Goal: Task Accomplishment & Management: Use online tool/utility

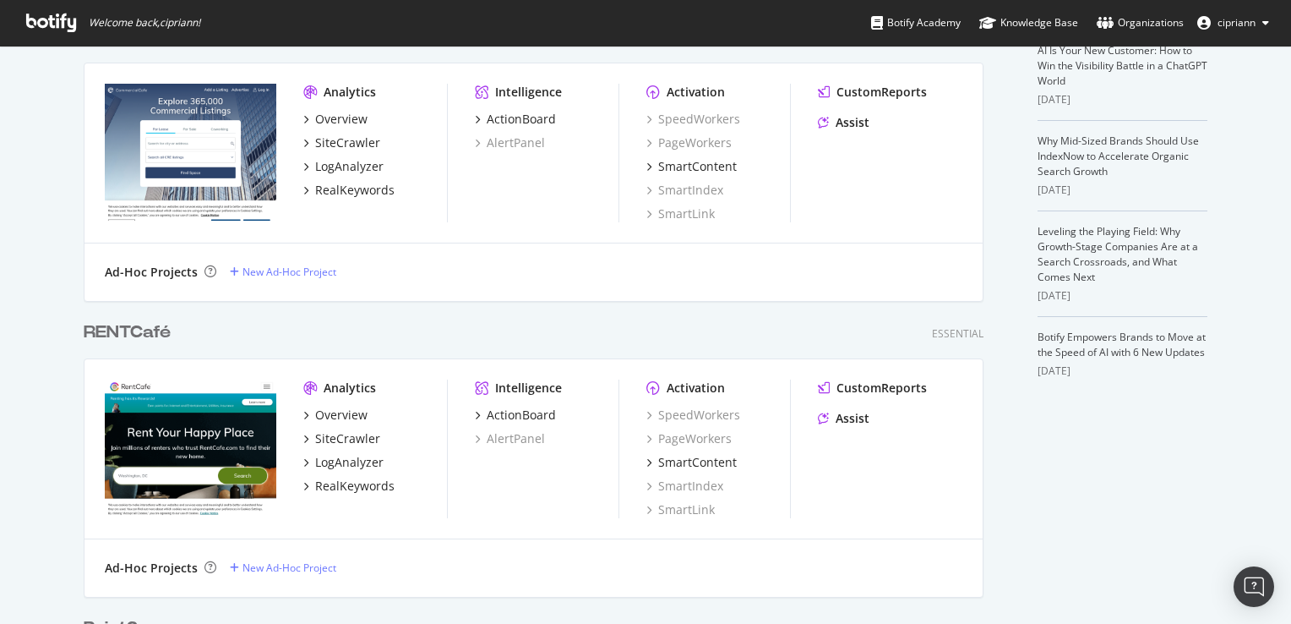
scroll to position [507, 0]
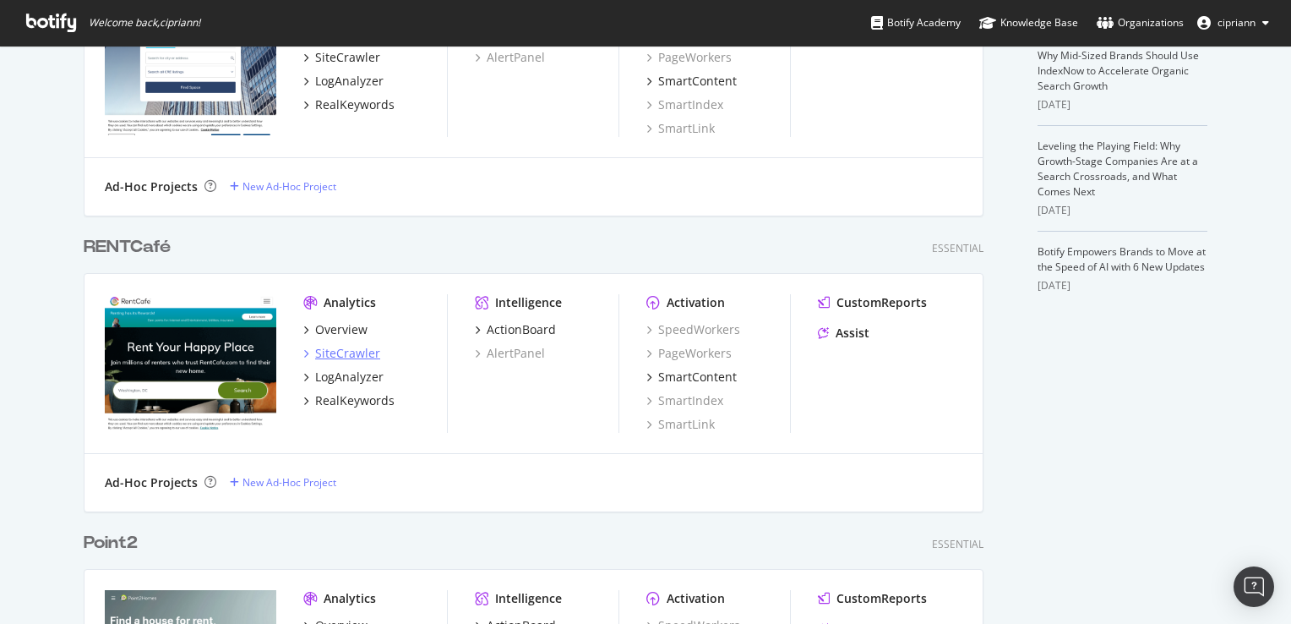
click at [352, 356] on div "SiteCrawler" at bounding box center [347, 353] width 65 height 17
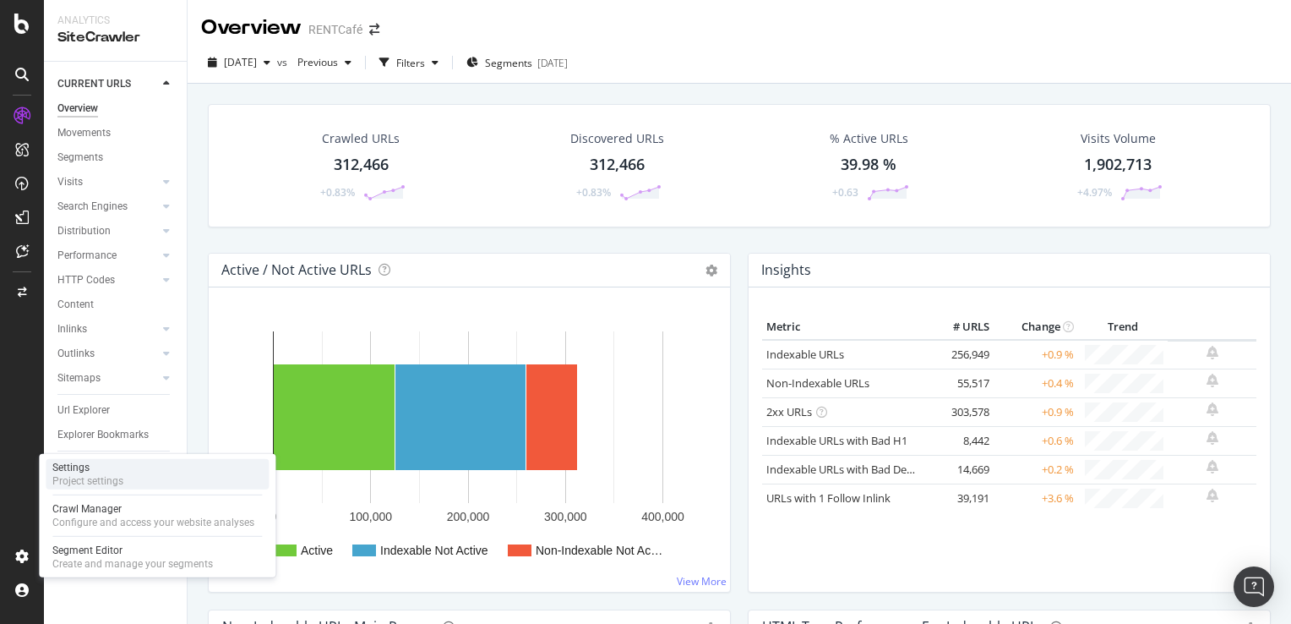
click at [108, 468] on div "Settings" at bounding box center [87, 468] width 71 height 14
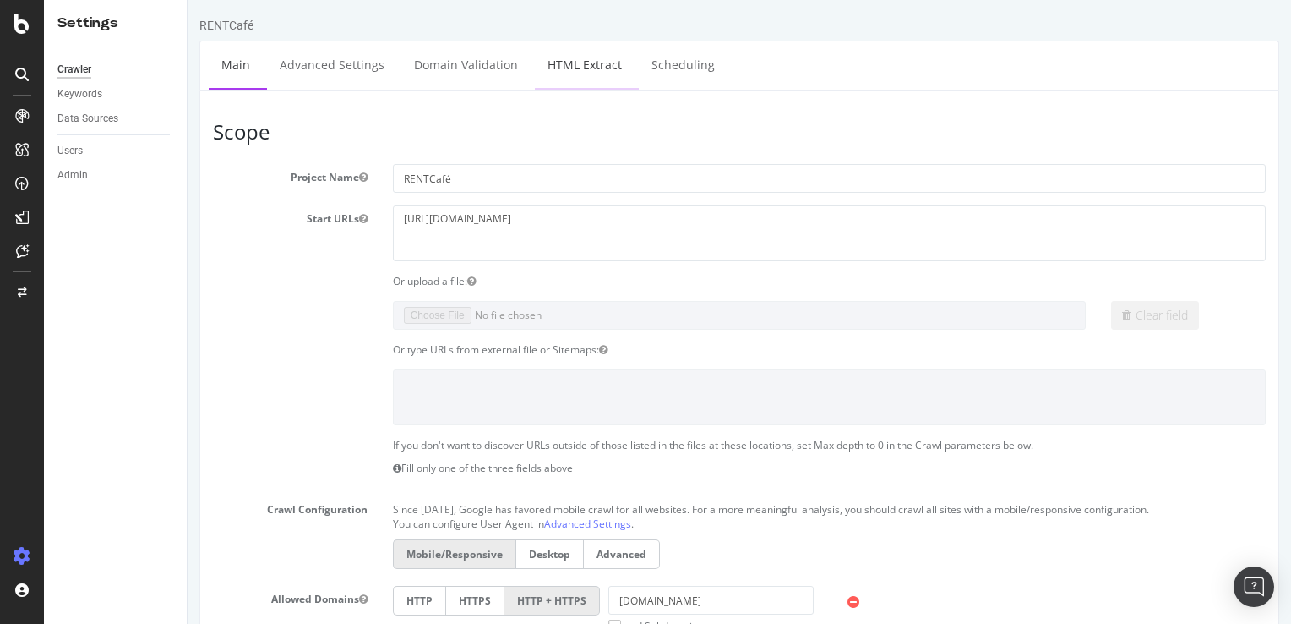
click at [570, 52] on link "HTML Extract" at bounding box center [585, 64] width 100 height 46
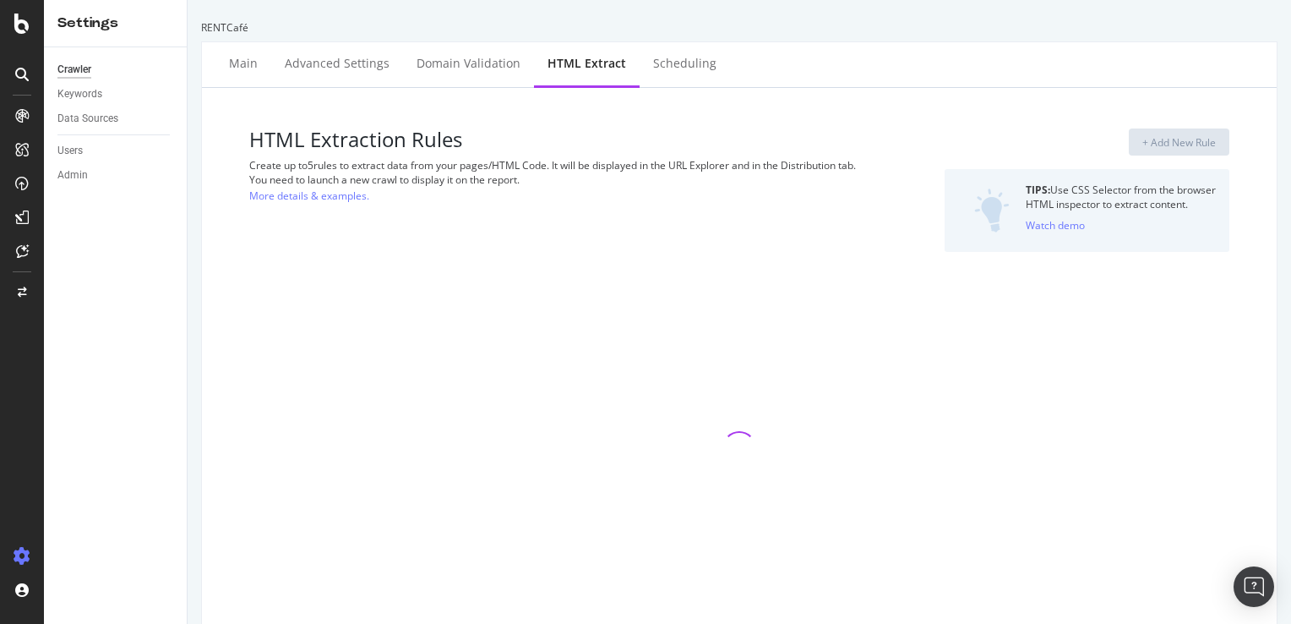
select select "list"
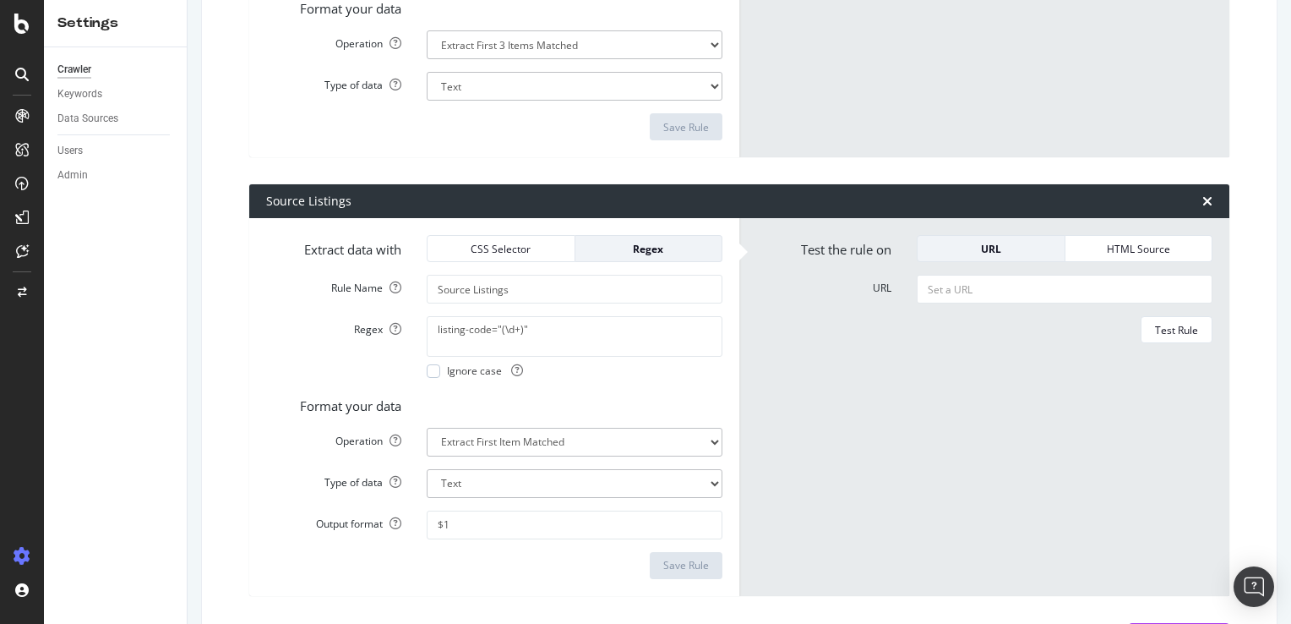
scroll to position [1420, 0]
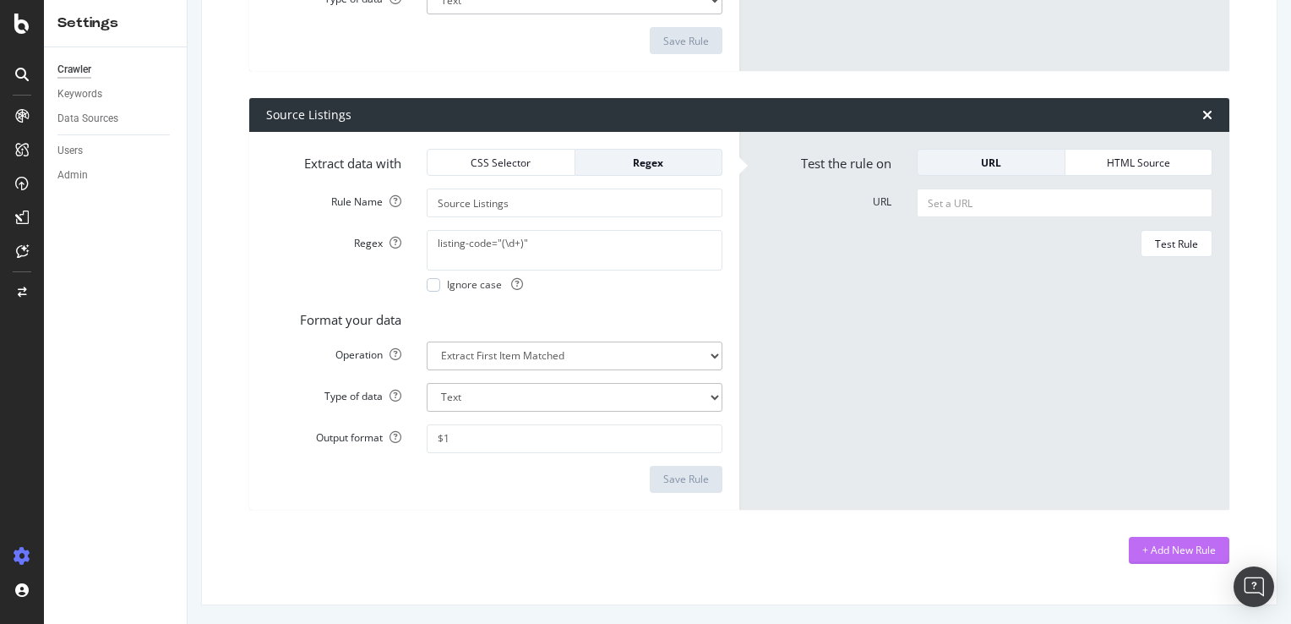
click at [1162, 553] on div "+ Add New Rule" at bounding box center [1180, 550] width 74 height 14
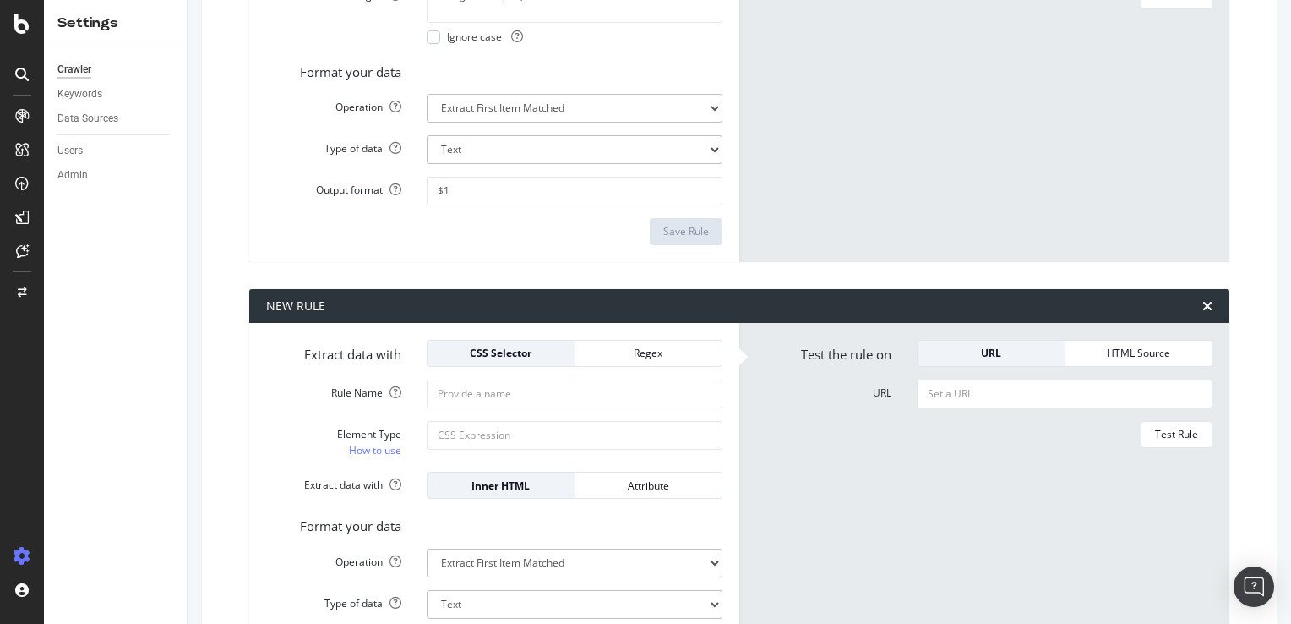
scroll to position [1798, 0]
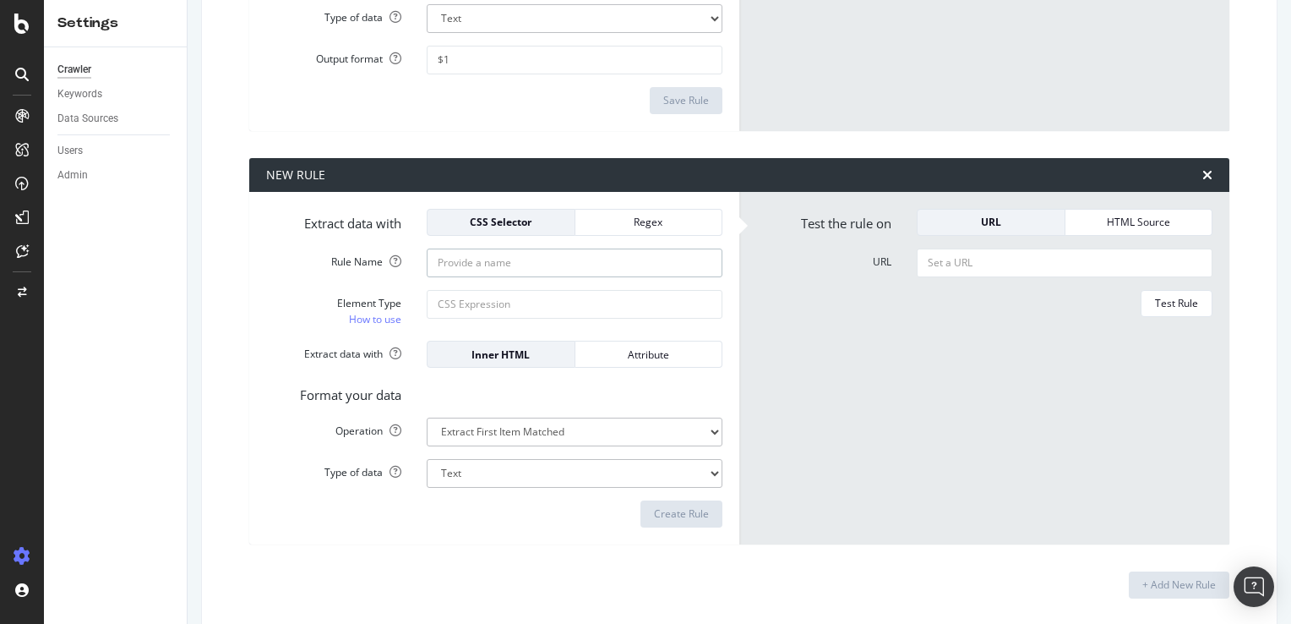
paste input "Verified Listing"
type input "Verified Listing"
paste input "//div[@class='verified-listing']//span"
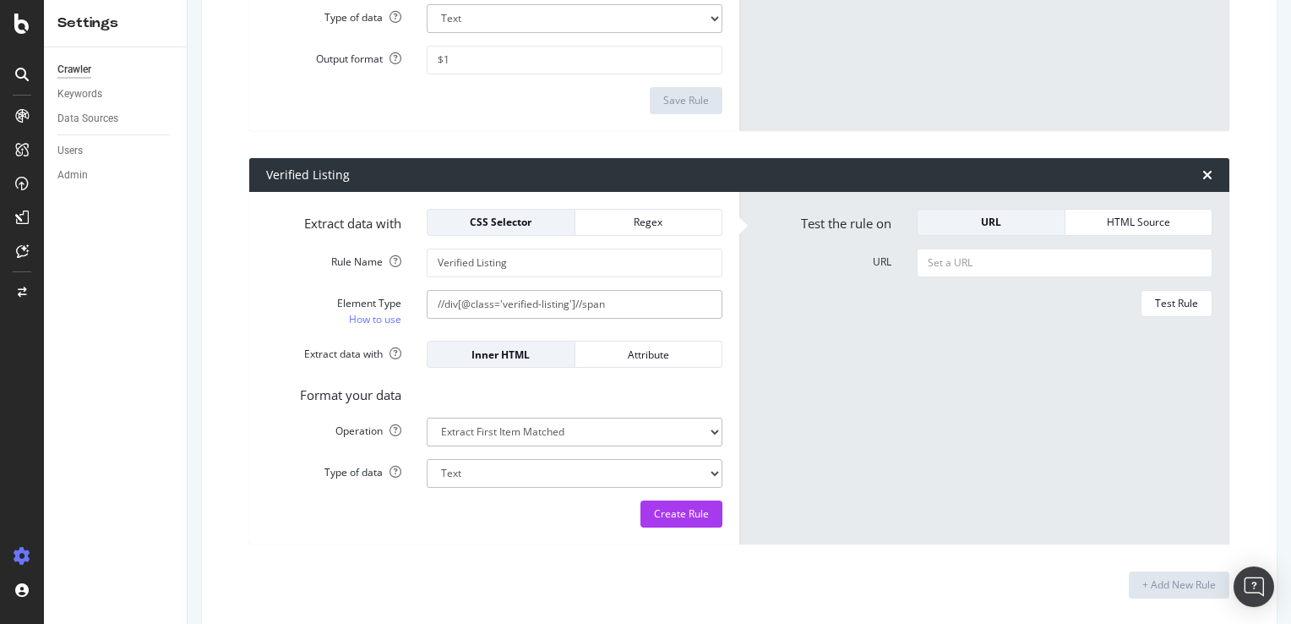
type input "//div[@class='verified-listing']//span"
paste input "[URL][DOMAIN_NAME]"
type input "[URL][DOMAIN_NAME]"
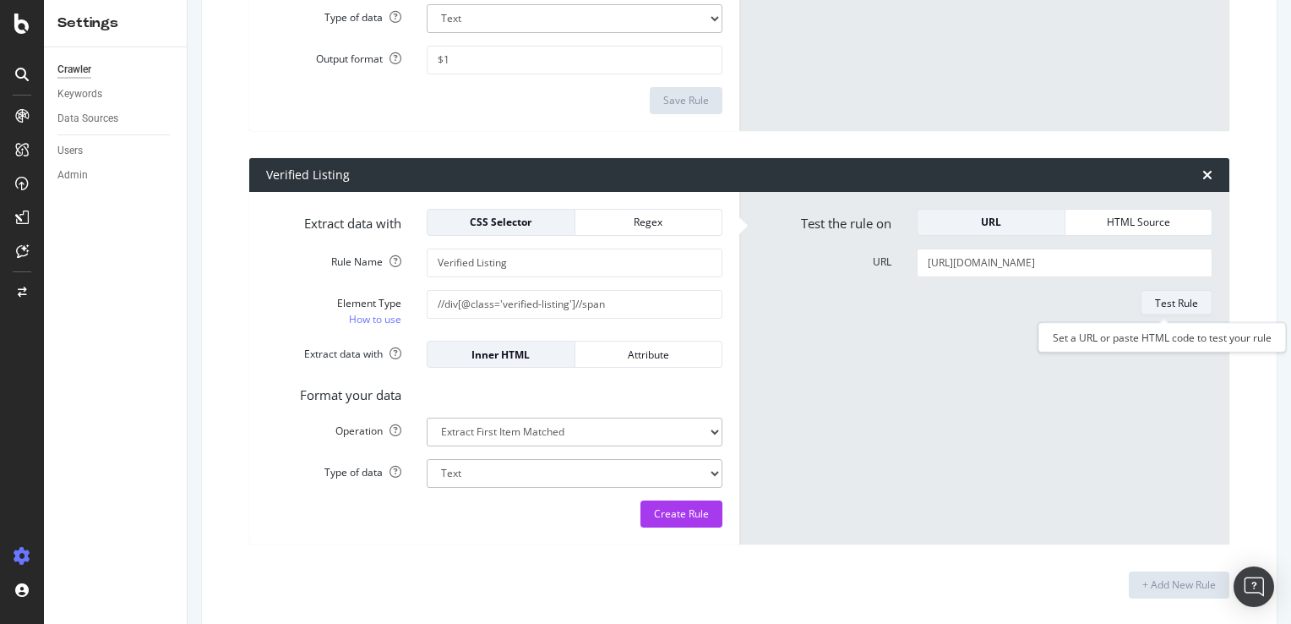
click at [1176, 309] on div "Test Rule" at bounding box center [1176, 303] width 43 height 14
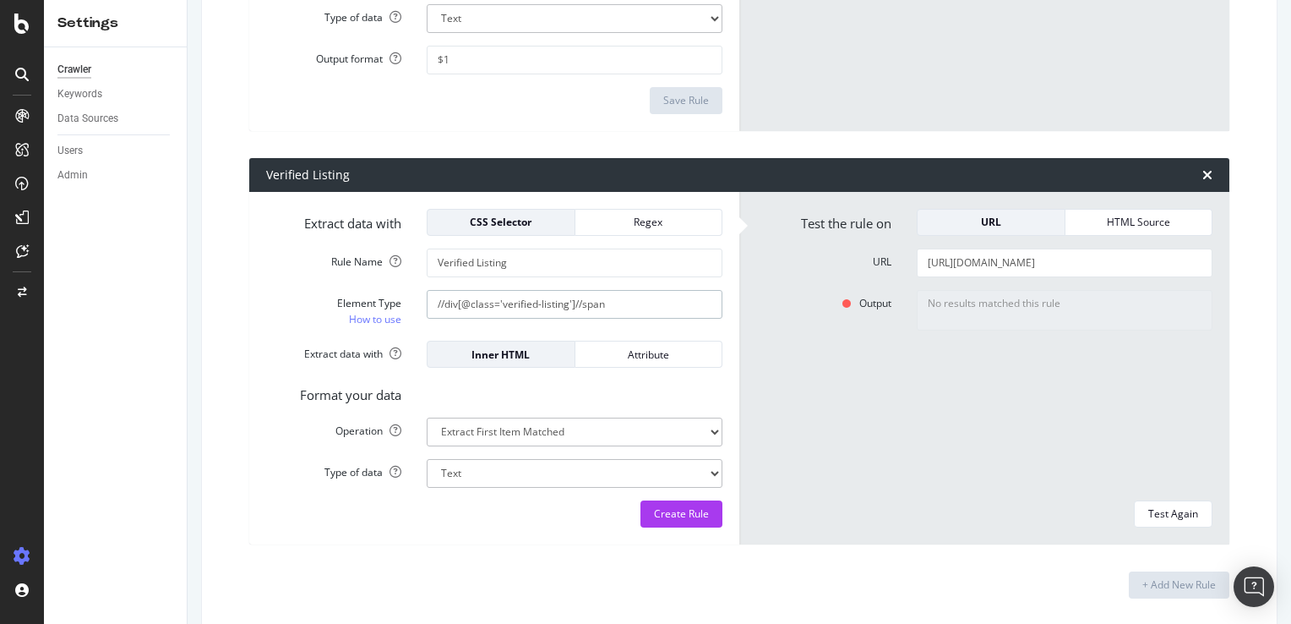
paste input "div[class='verified-listing'] >"
type input "div[class='verified-listing'] > span"
click at [1158, 516] on div "Test Again" at bounding box center [1174, 513] width 50 height 14
type textarea "Verified Listing"
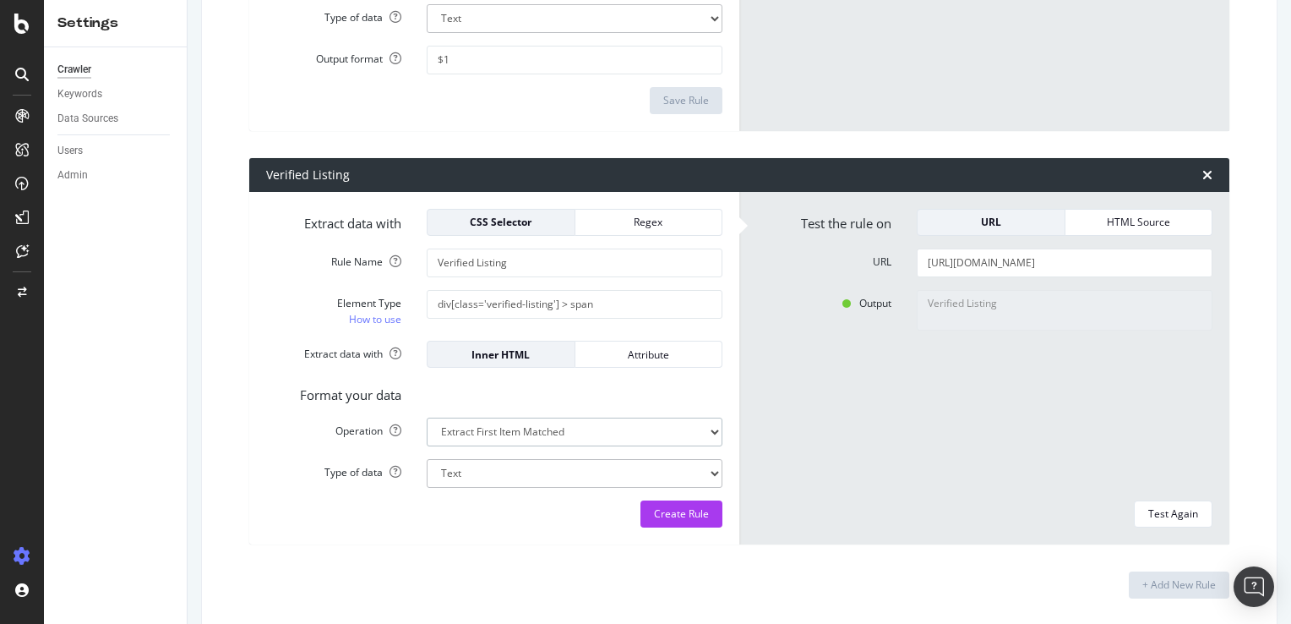
click at [639, 353] on div "Attribute" at bounding box center [649, 354] width 120 height 14
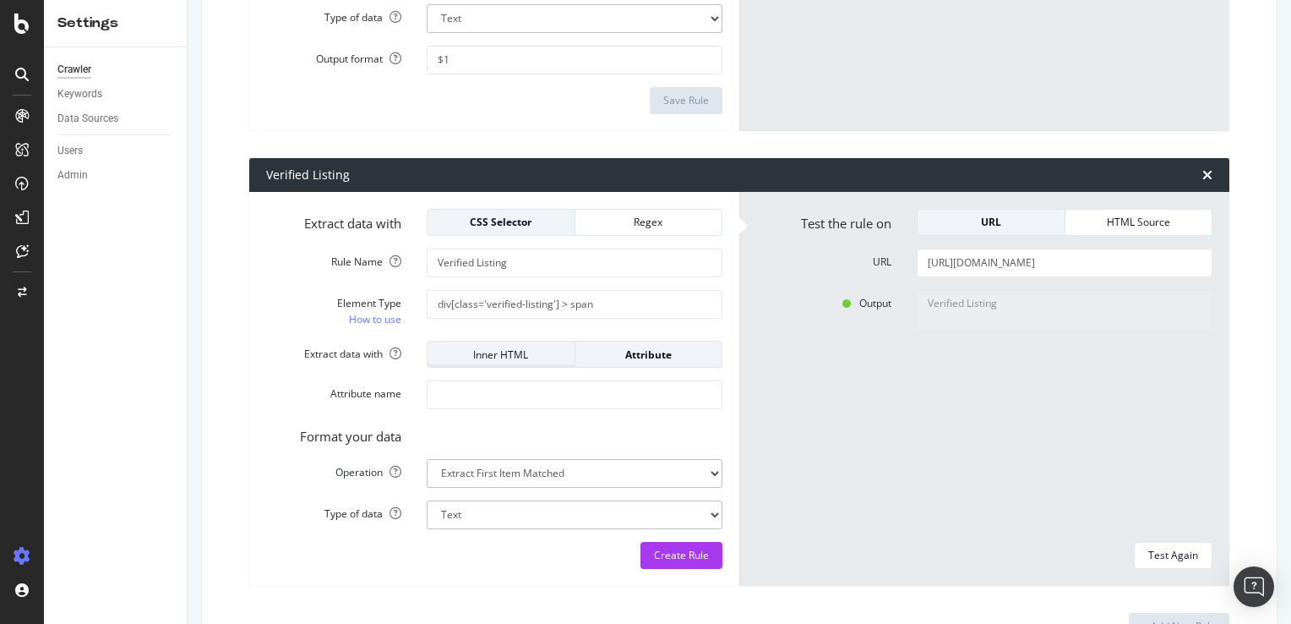
click at [507, 355] on div "Inner HTML" at bounding box center [501, 354] width 120 height 14
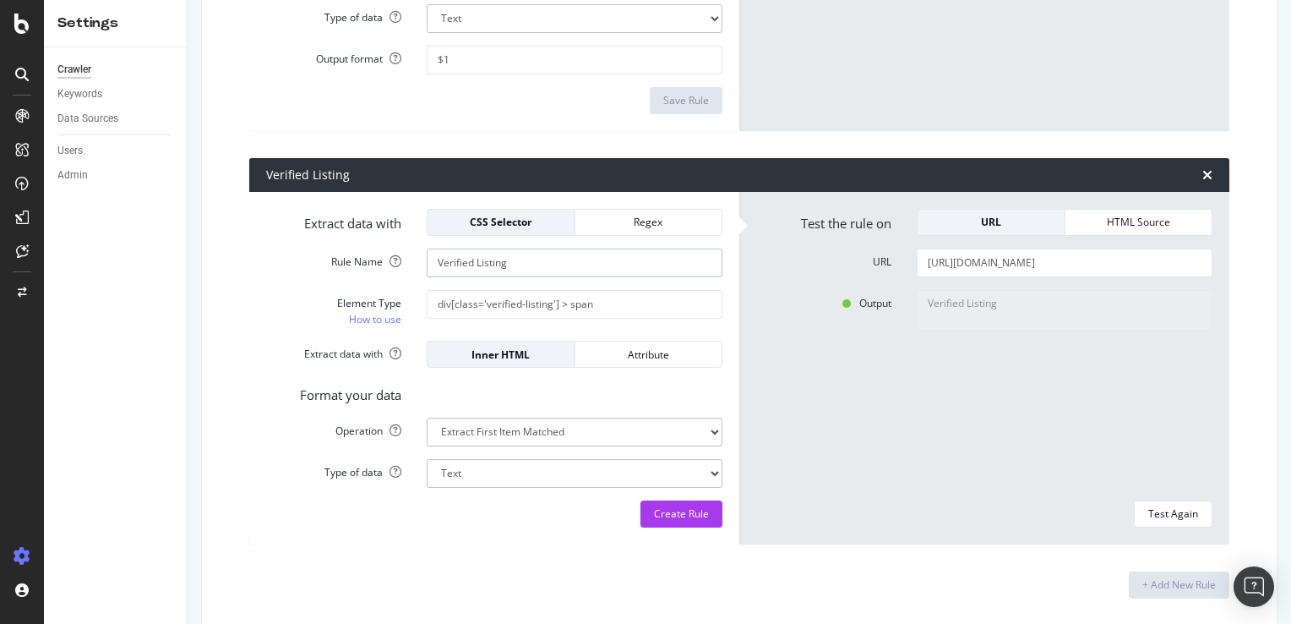
click at [687, 514] on div "Create Rule" at bounding box center [681, 513] width 55 height 14
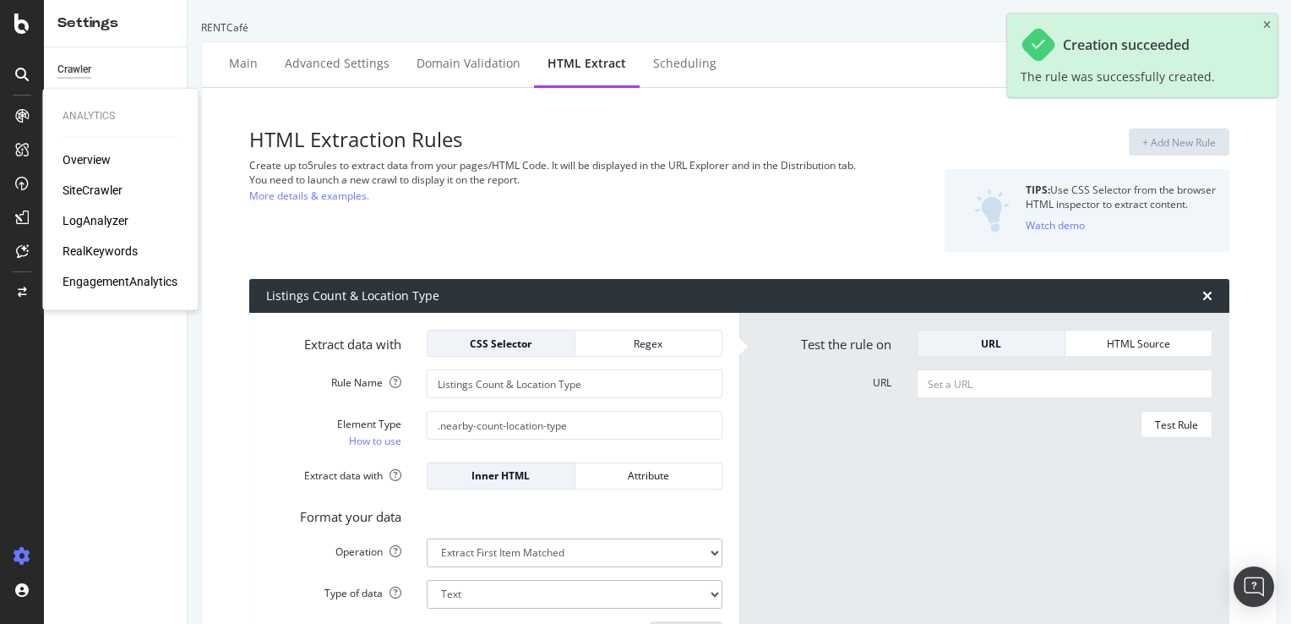
click at [90, 189] on div "SiteCrawler" at bounding box center [93, 190] width 60 height 17
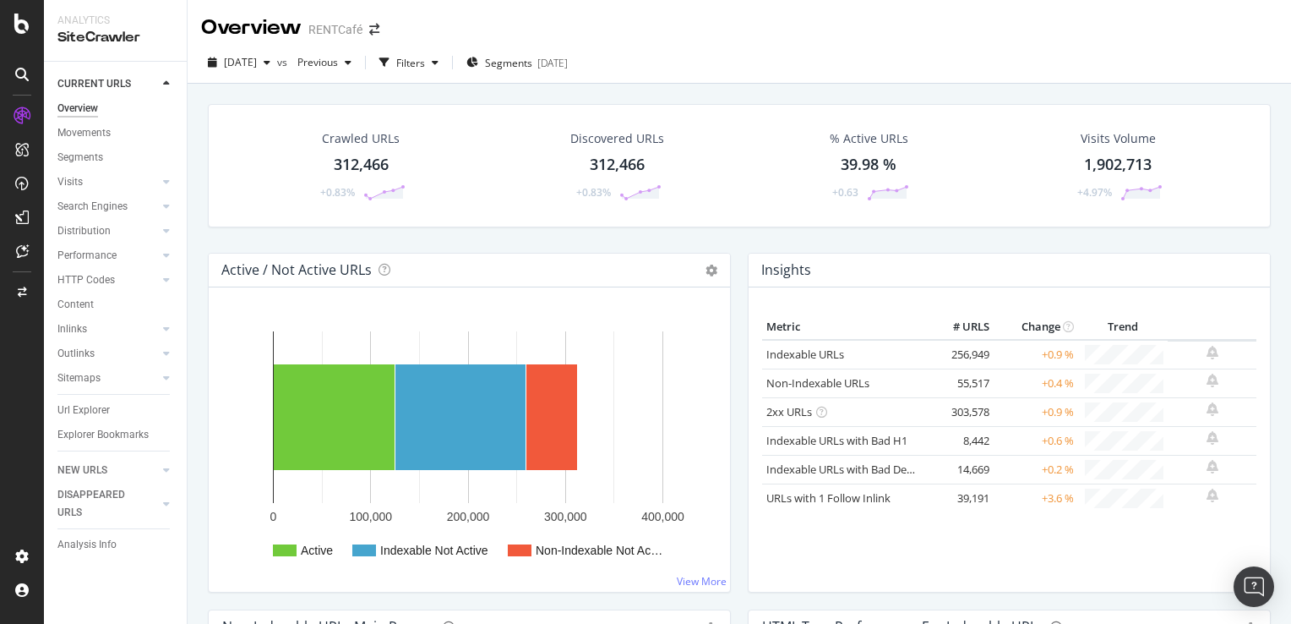
click at [20, 75] on icon at bounding box center [22, 75] width 14 height 14
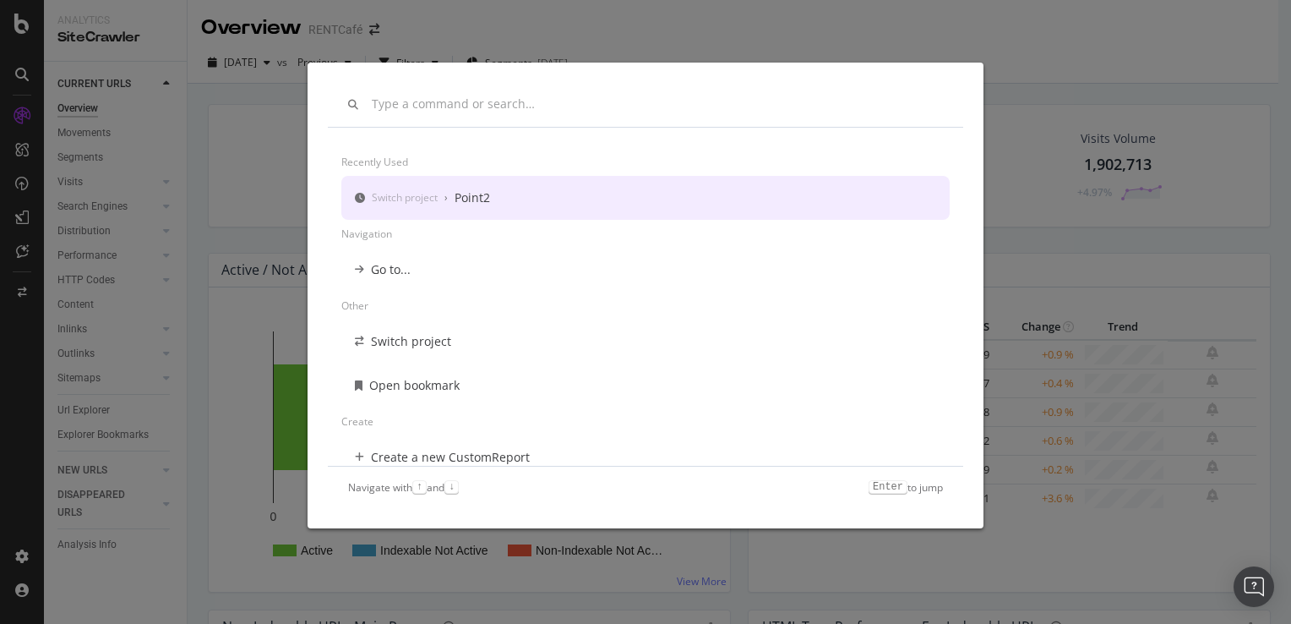
click at [1018, 46] on div "Recently used Switch project › Point2 Navigation Go to... Other Switch project …" at bounding box center [645, 312] width 1291 height 624
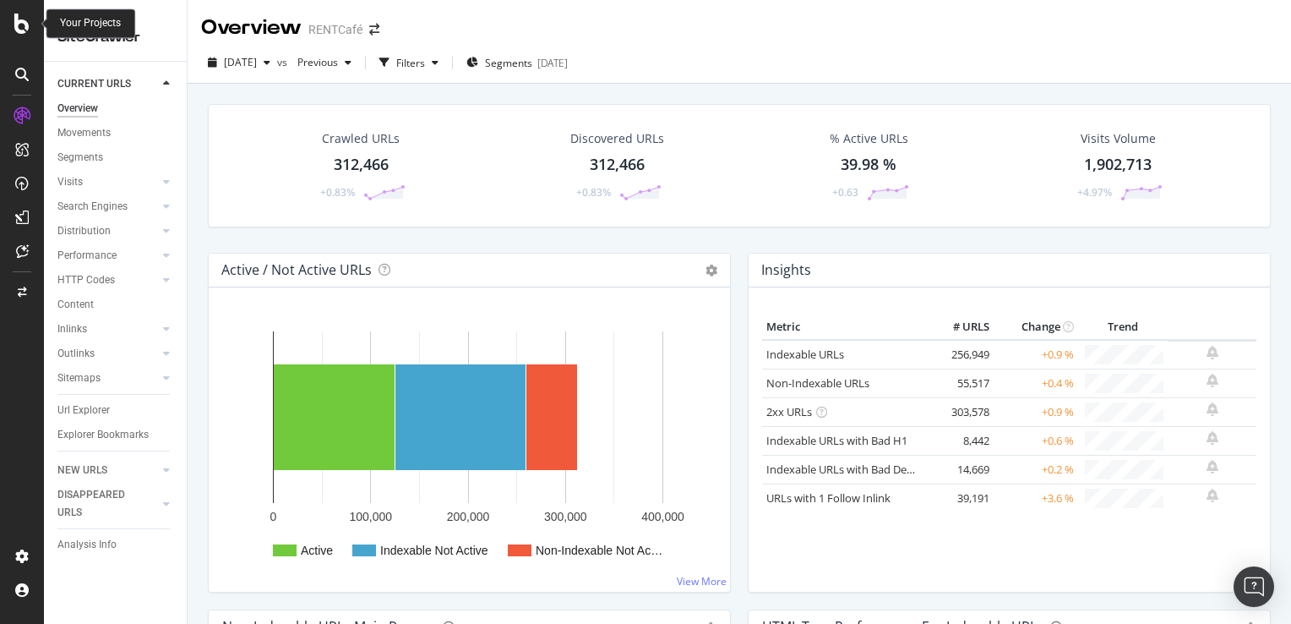
click at [13, 19] on div at bounding box center [22, 24] width 41 height 20
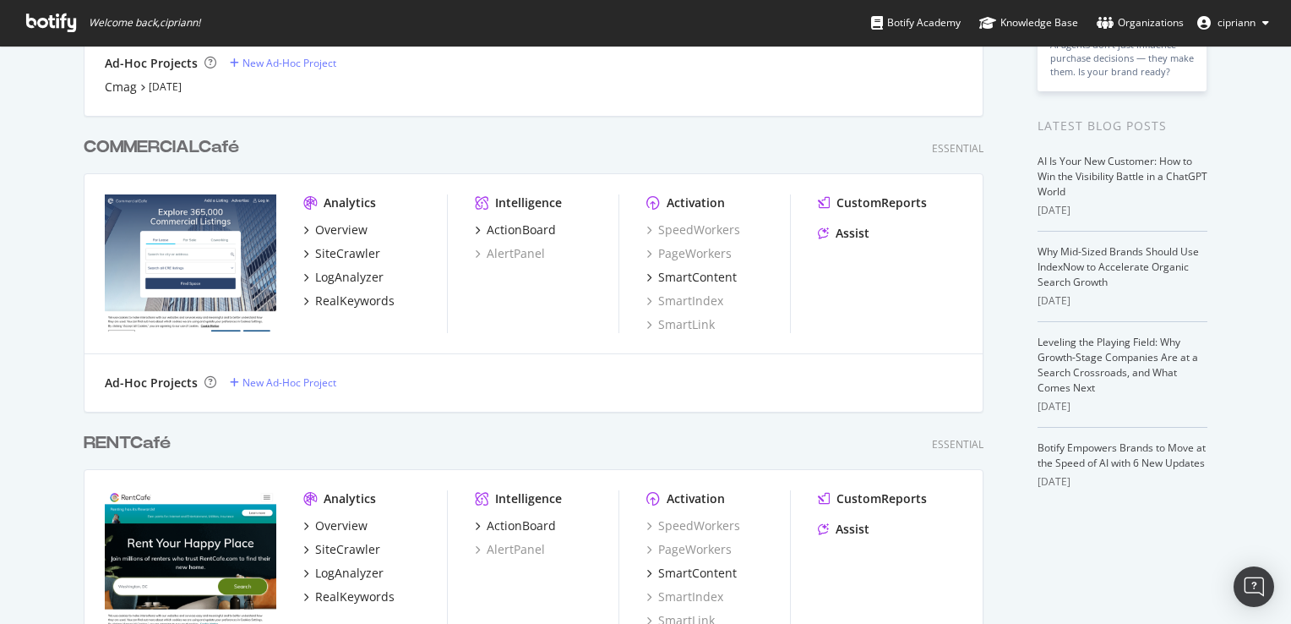
scroll to position [423, 0]
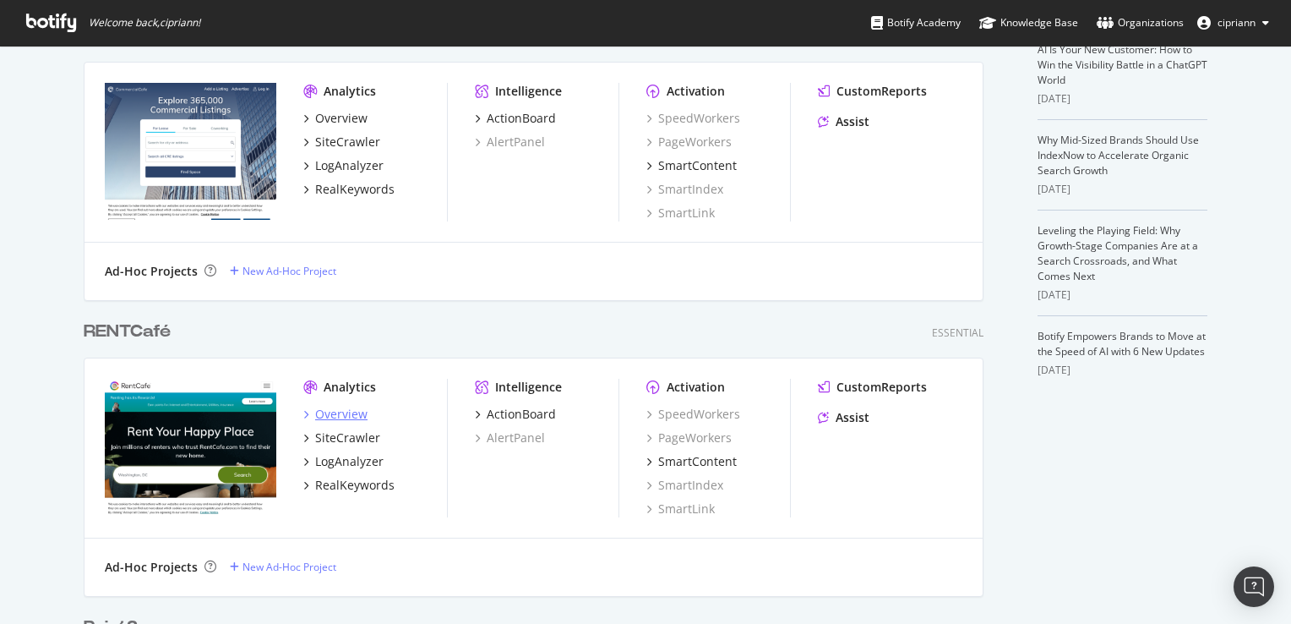
click at [338, 410] on div "Overview" at bounding box center [341, 414] width 52 height 17
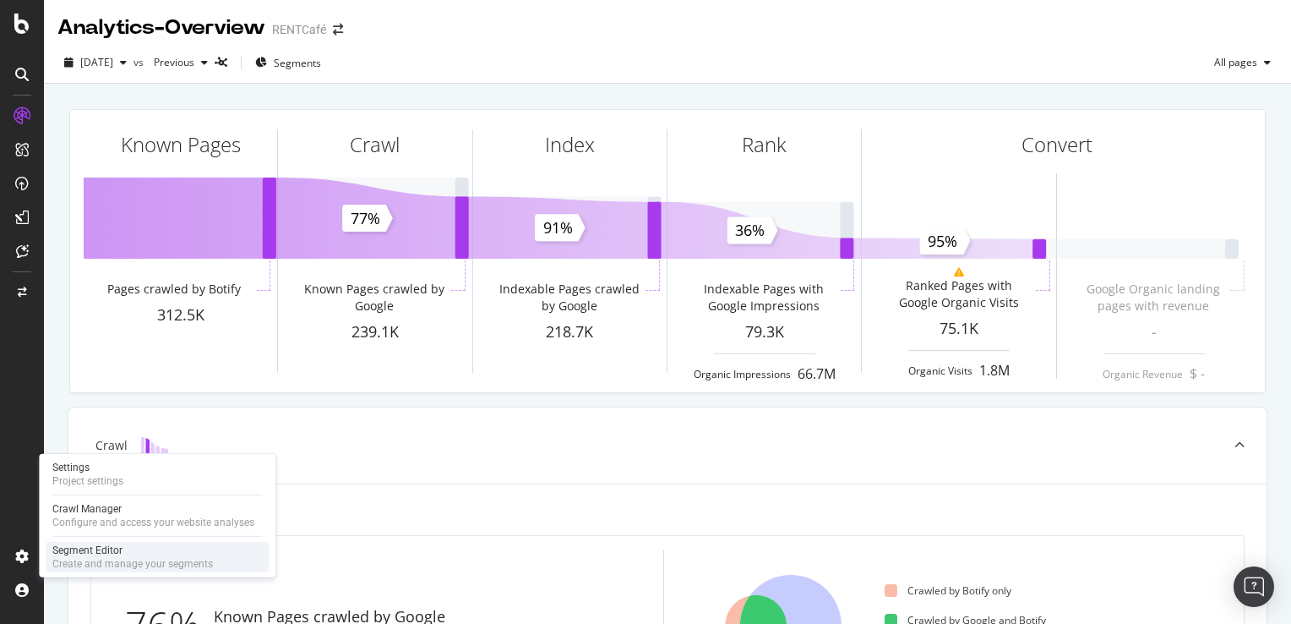
click at [81, 555] on div "Segment Editor" at bounding box center [132, 550] width 161 height 14
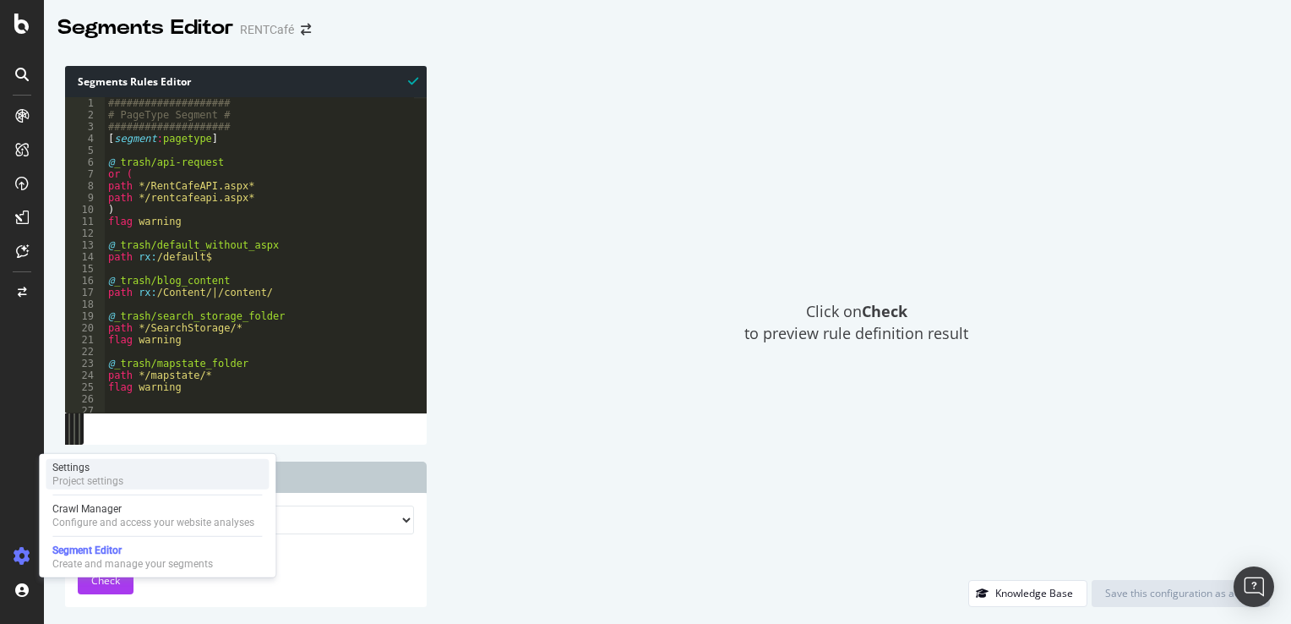
click at [108, 477] on div "Project settings" at bounding box center [87, 481] width 71 height 14
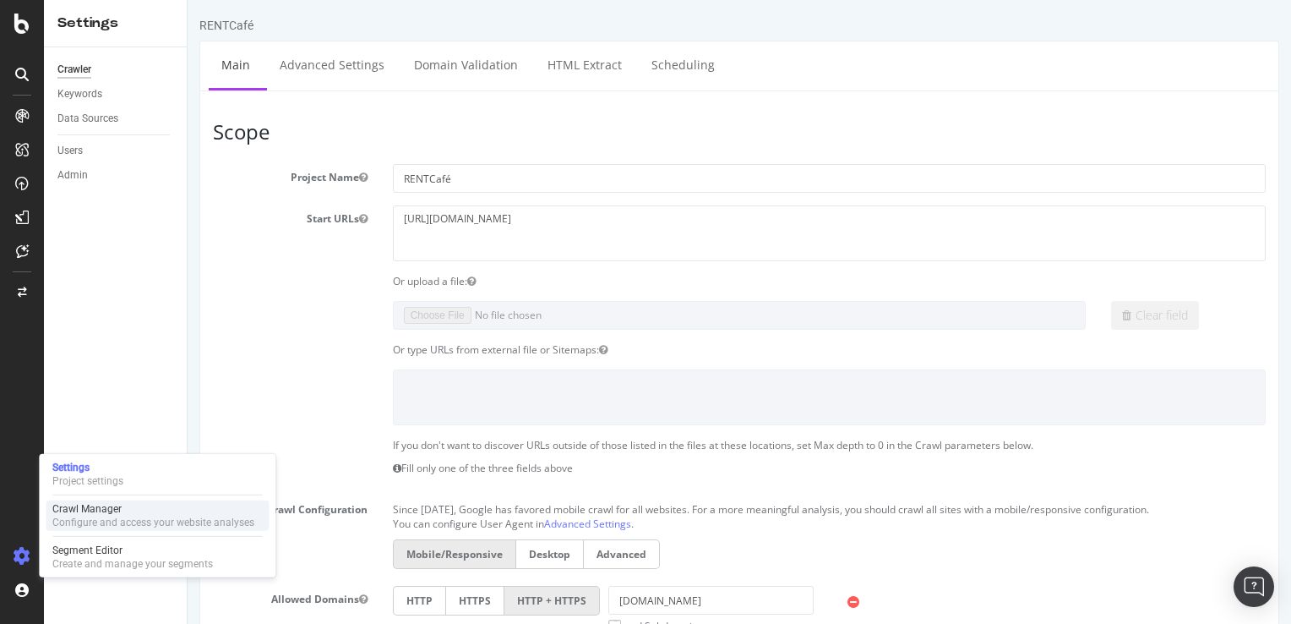
click at [103, 504] on div "Crawl Manager" at bounding box center [153, 509] width 202 height 14
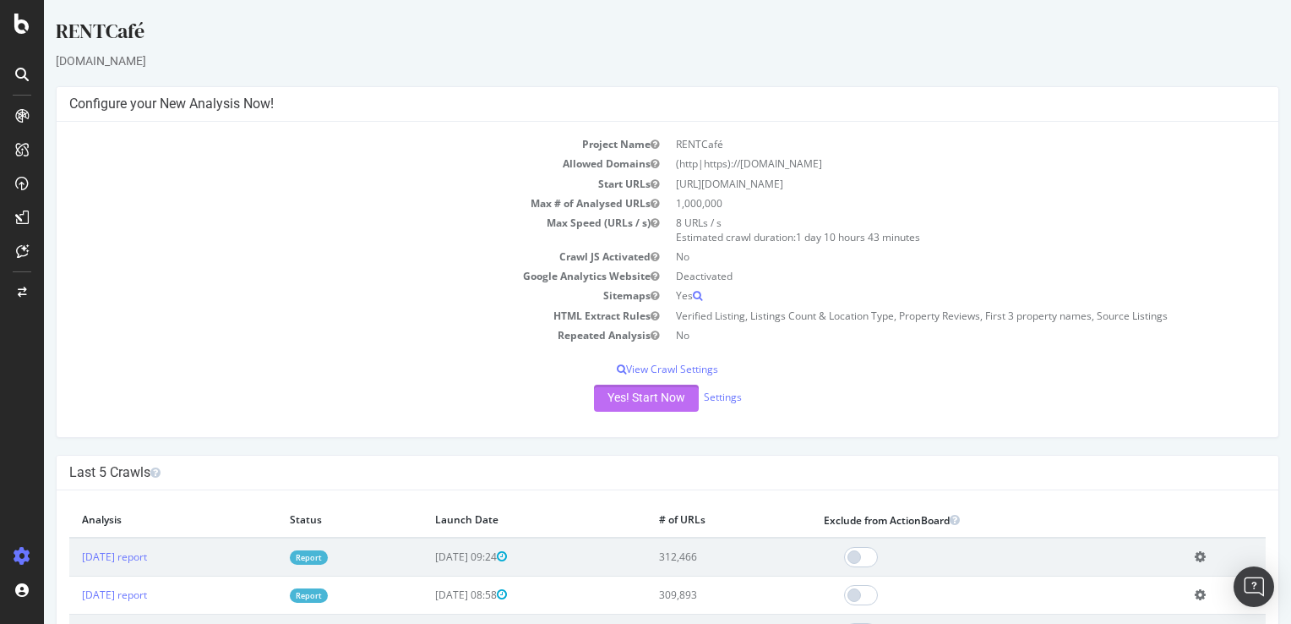
click at [660, 393] on button "Yes! Start Now" at bounding box center [646, 398] width 105 height 27
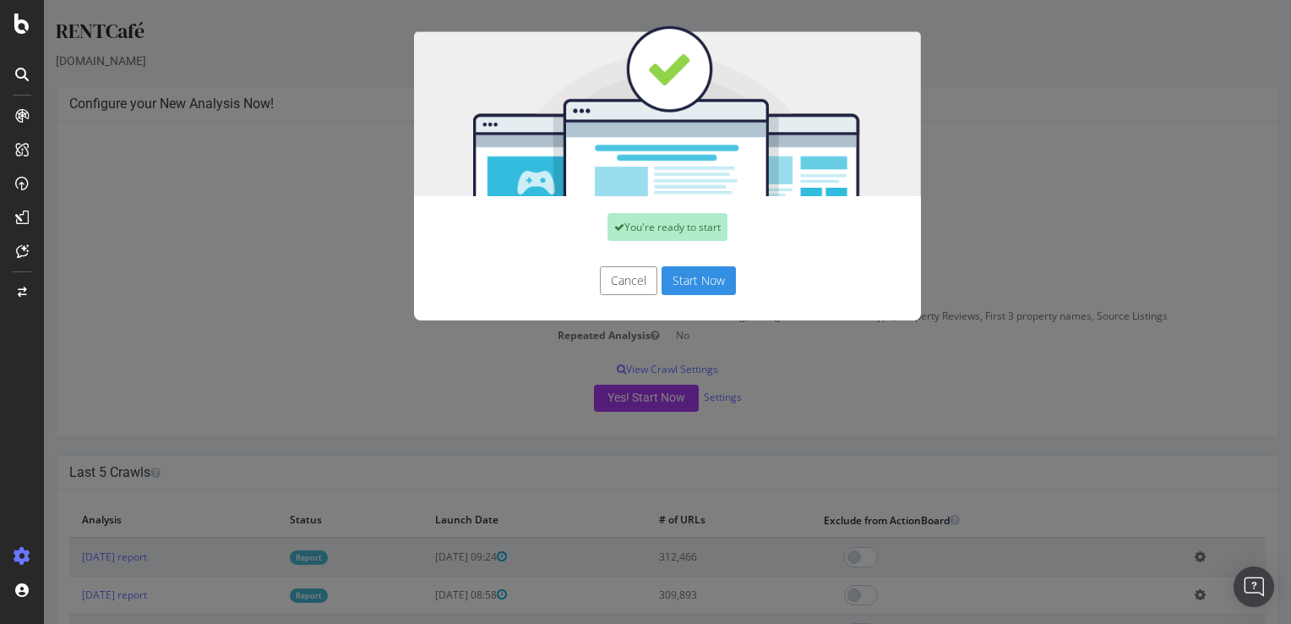
click at [696, 281] on button "Start Now" at bounding box center [699, 280] width 74 height 29
